Goal: Information Seeking & Learning: Learn about a topic

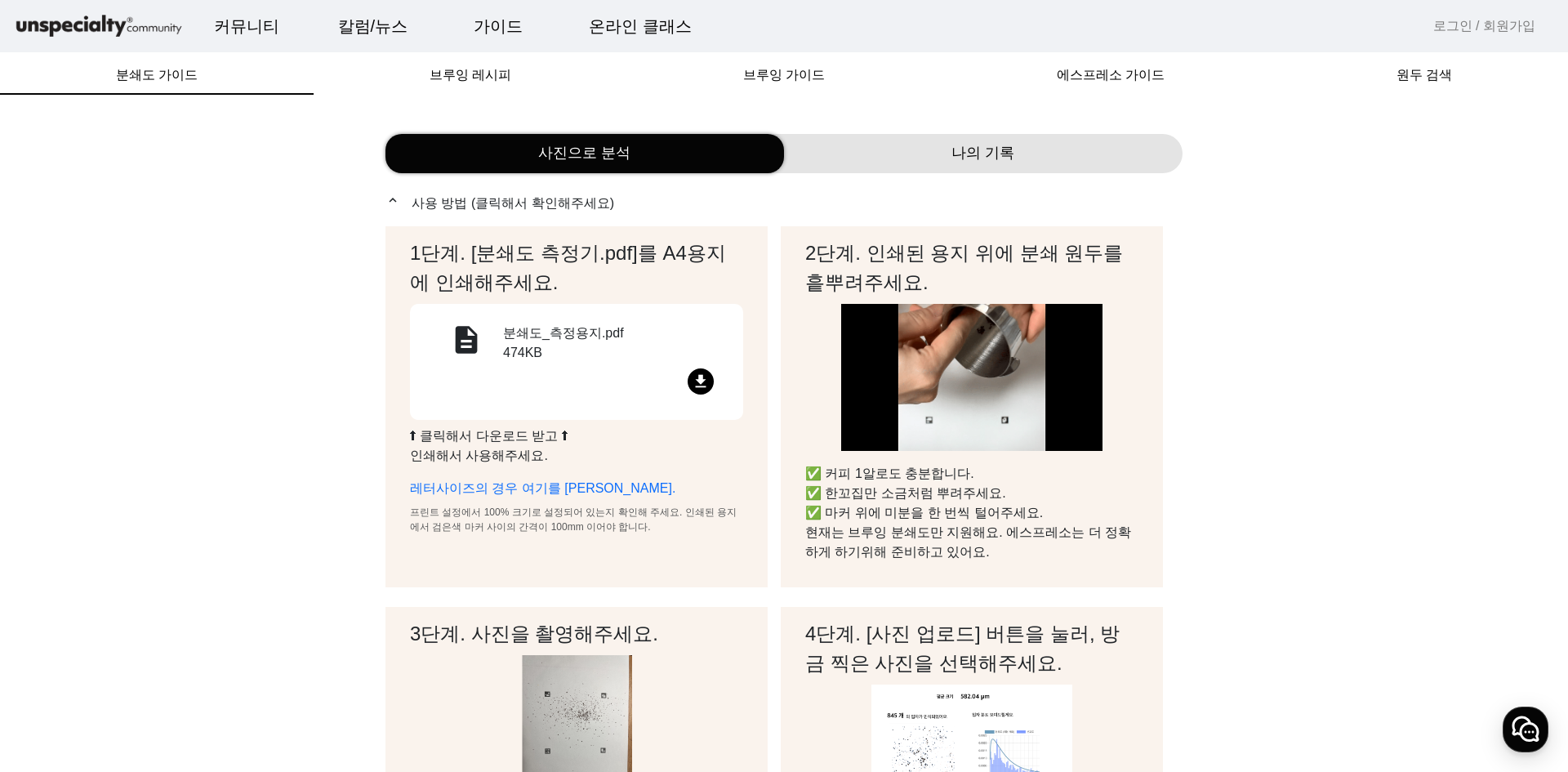
drag, startPoint x: 1016, startPoint y: 395, endPoint x: 605, endPoint y: 209, distance: 451.1
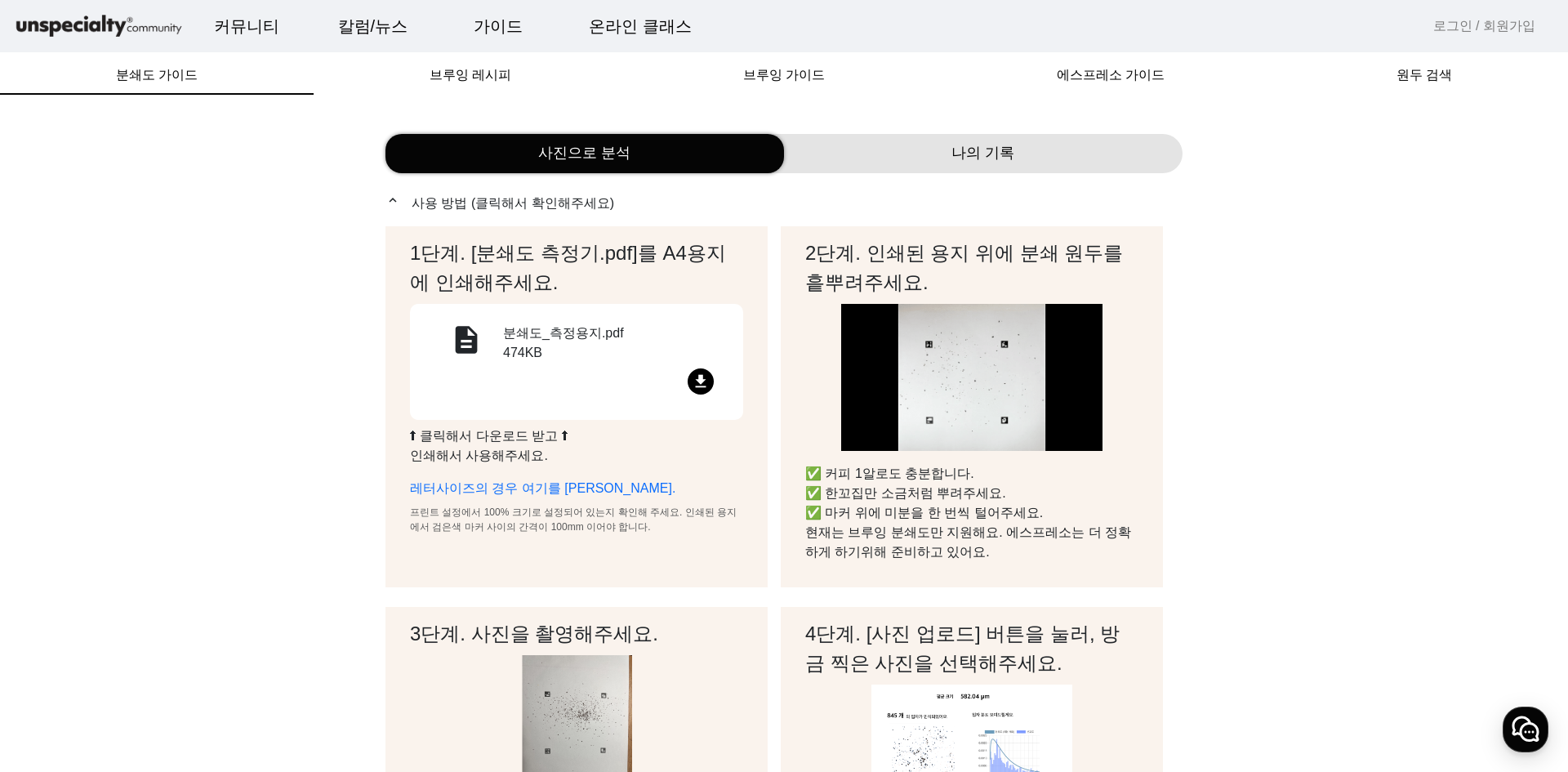
click at [902, 142] on div "나의 기록" at bounding box center [983, 153] width 398 height 39
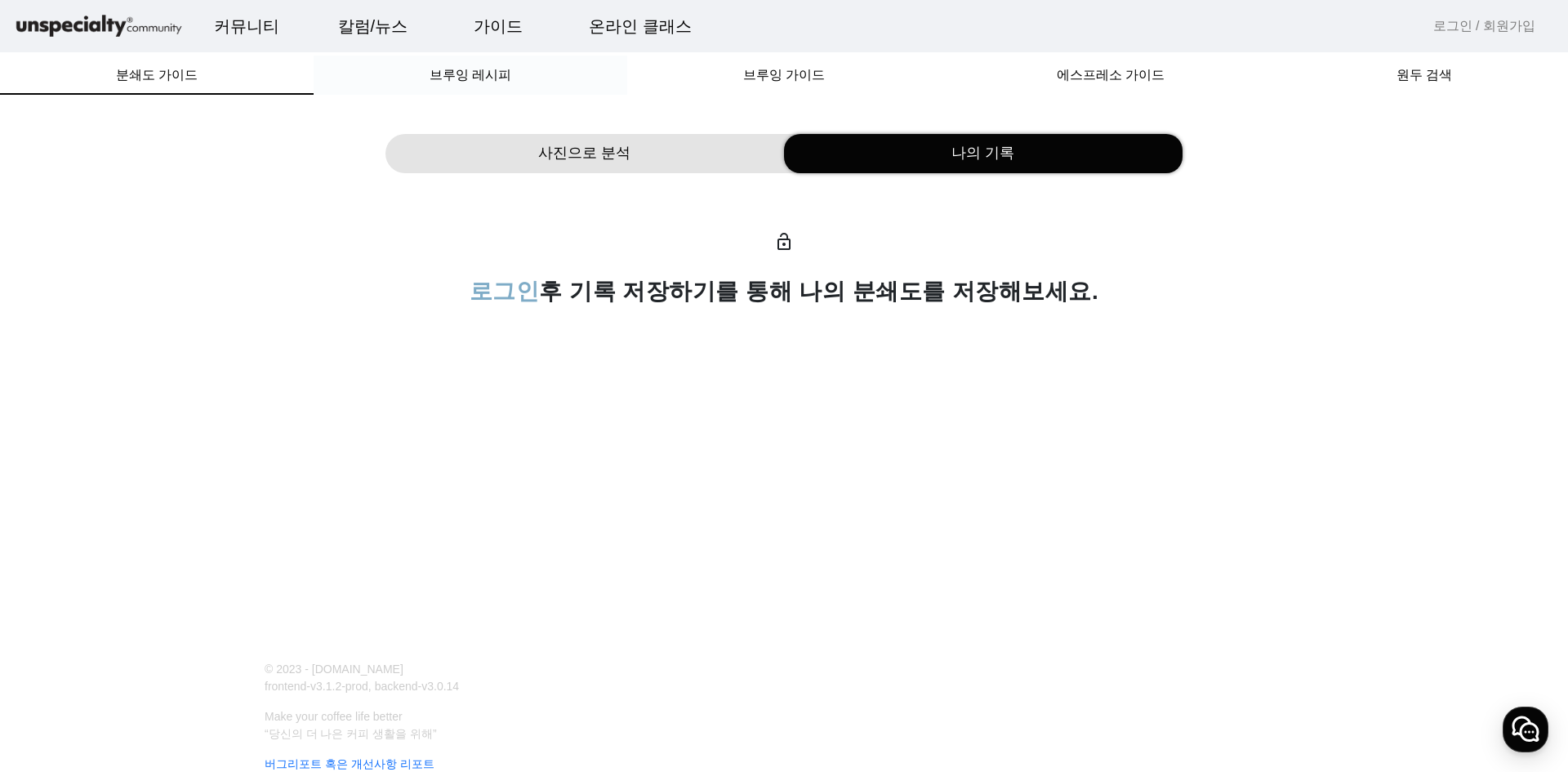
click at [511, 79] on div "브루잉 레시피" at bounding box center [471, 74] width 314 height 39
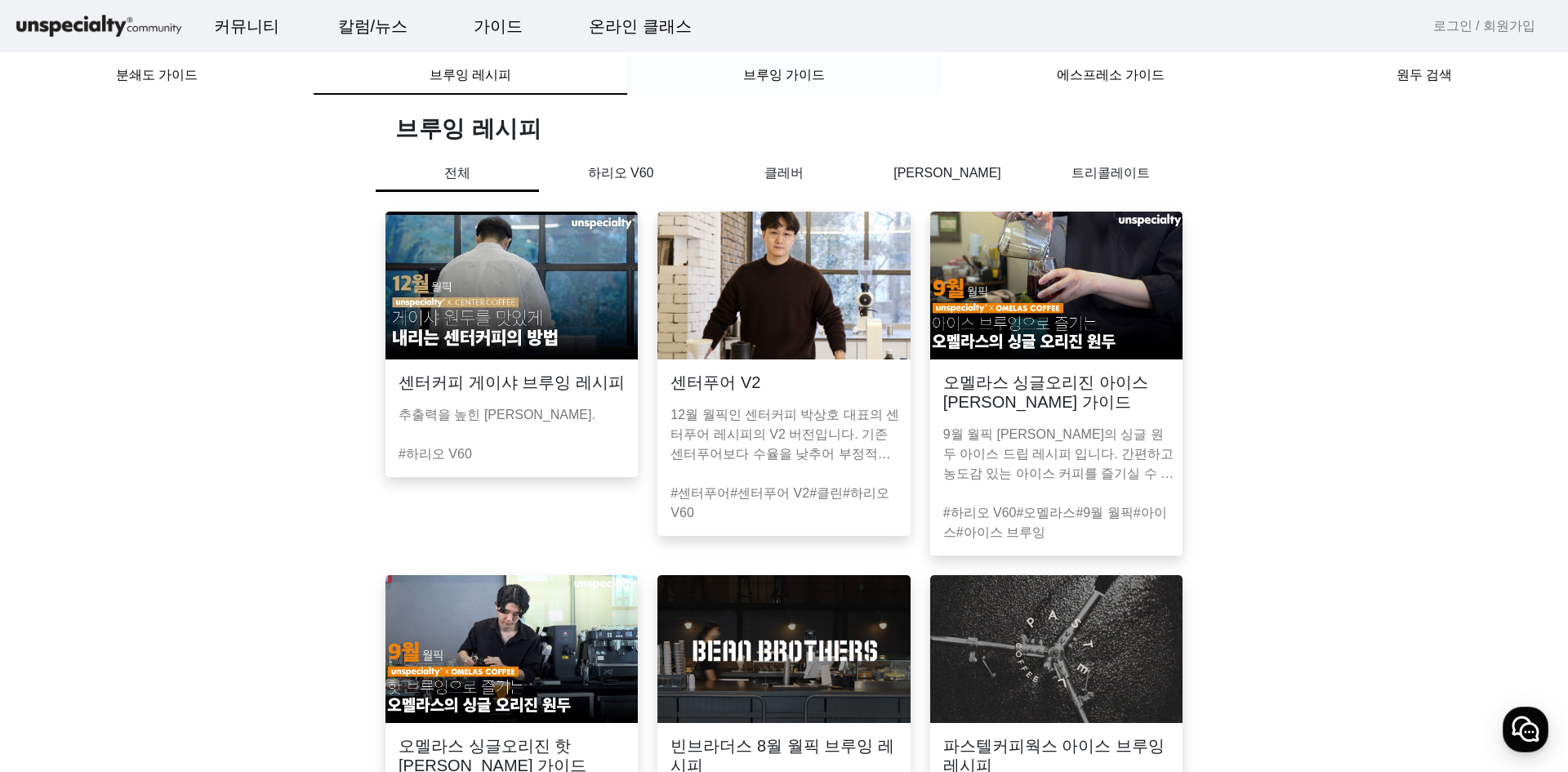
click at [803, 87] on span "브루잉 가이드" at bounding box center [784, 74] width 82 height 39
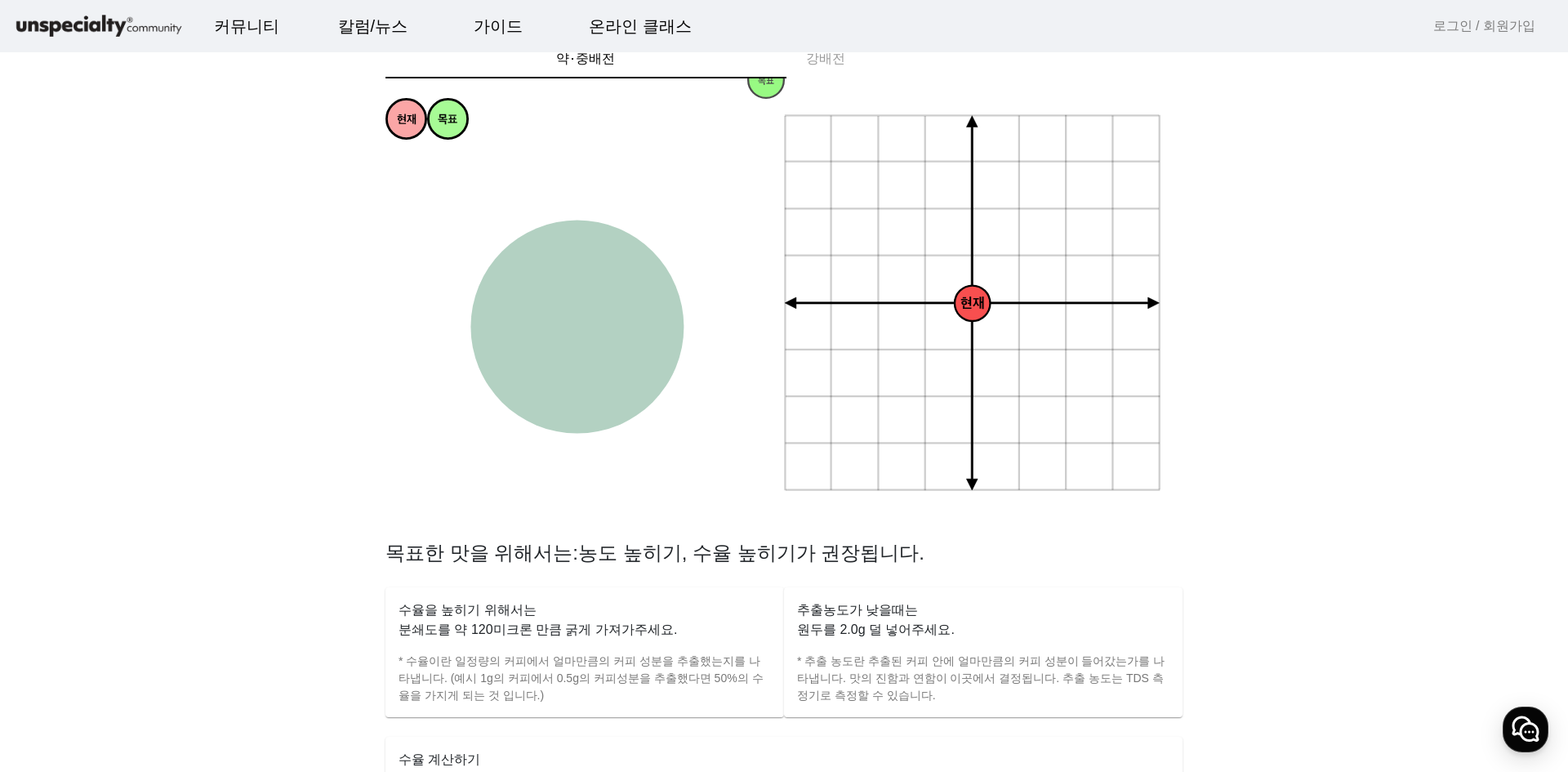
scroll to position [245, 0]
drag, startPoint x: 605, startPoint y: 324, endPoint x: 582, endPoint y: 329, distance: 23.5
click at [582, 329] on g "과소추출 강한 약한 과다추출 균형잡힌 싱그러운 편안한 티라이크 은은한 상쾌한 달콤한 감미로운 풍부한 복합적인 꽉차있는 묵직한 화사한 쥬시한 과…" at bounding box center [574, 327] width 379 height 379
drag, startPoint x: 971, startPoint y: 299, endPoint x: 928, endPoint y: 296, distance: 43.1
click at [928, 296] on icon "+ 0.5g - 30um + 30um + 60um + 90um - 60um - 90um + 1.0g + 1.5g + 2.0g - 0.5g - …" at bounding box center [974, 302] width 379 height 379
